Goal: Information Seeking & Learning: Learn about a topic

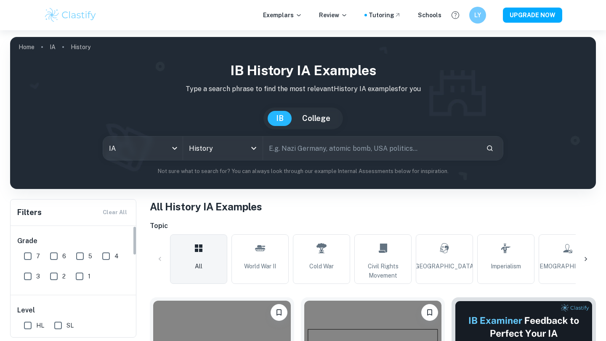
click at [37, 254] on span "7" at bounding box center [38, 256] width 4 height 9
click at [36, 254] on input "7" at bounding box center [27, 256] width 17 height 17
checkbox input "true"
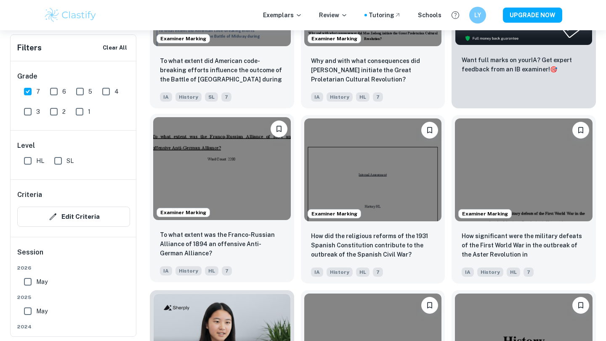
scroll to position [369, 0]
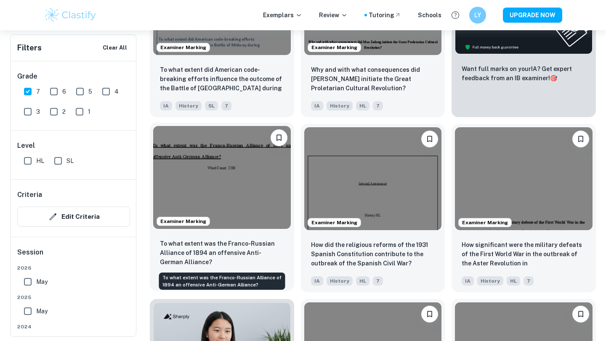
click at [258, 253] on p "To what extent was the Franco-Russian Alliance of 1894 an offensive Anti-German…" at bounding box center [222, 253] width 124 height 28
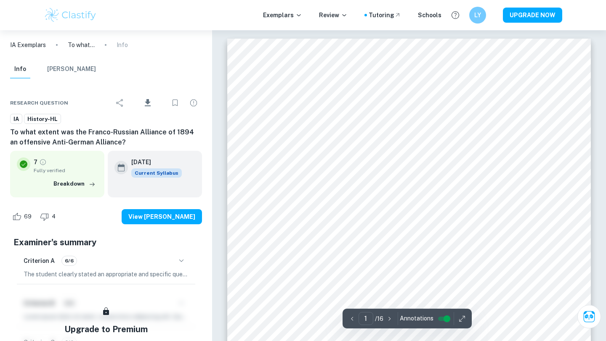
click at [446, 317] on input "controlled" at bounding box center [446, 319] width 30 height 10
click at [348, 321] on icon "button" at bounding box center [352, 319] width 8 height 8
click at [369, 317] on input "1" at bounding box center [365, 318] width 15 height 13
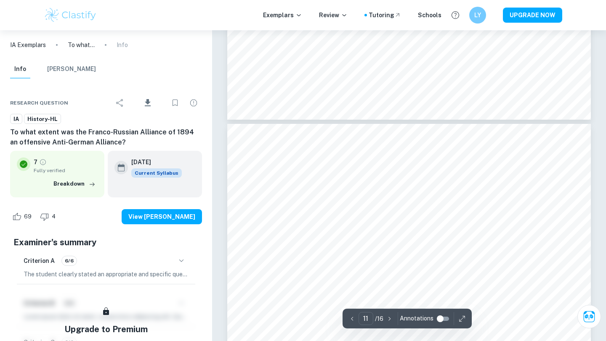
type input "10"
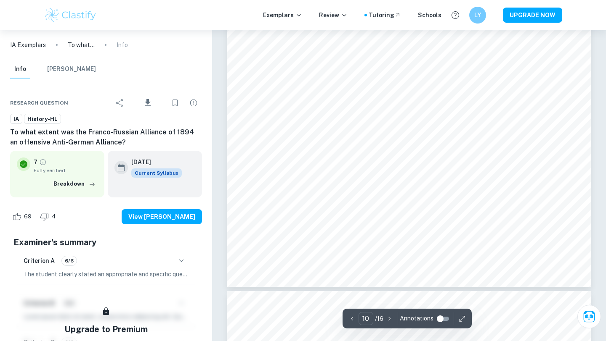
scroll to position [5095, 0]
